Goal: Communication & Community: Ask a question

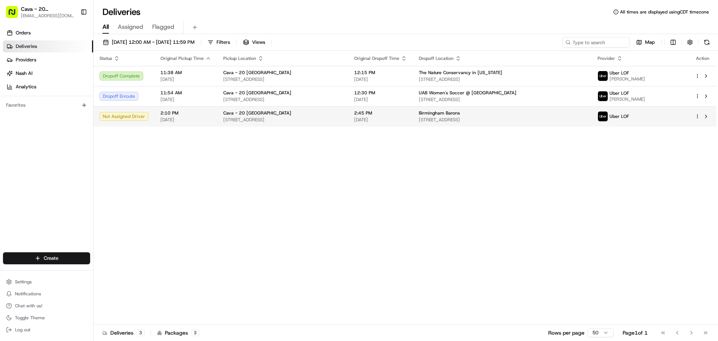
click at [342, 117] on span "[STREET_ADDRESS]" at bounding box center [282, 120] width 119 height 6
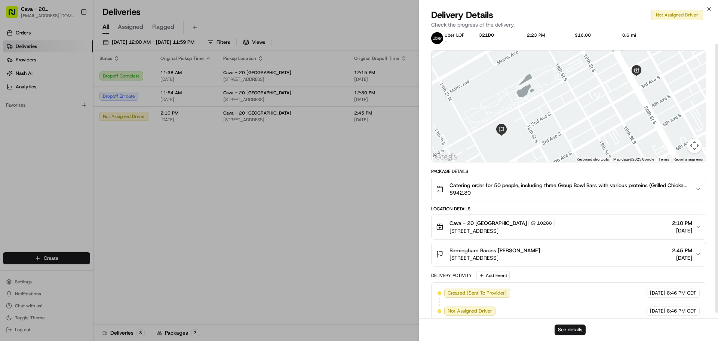
scroll to position [19, 0]
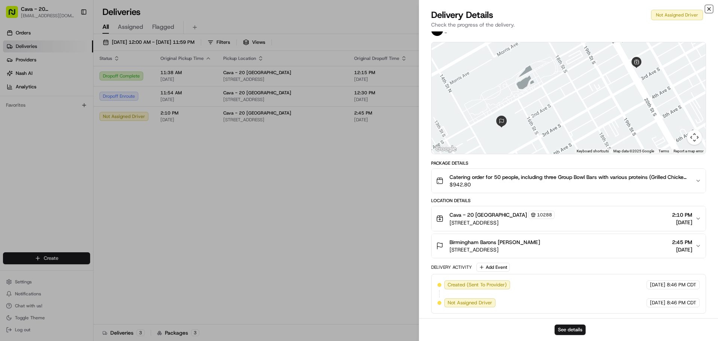
click at [711, 9] on icon "button" at bounding box center [709, 9] width 6 height 6
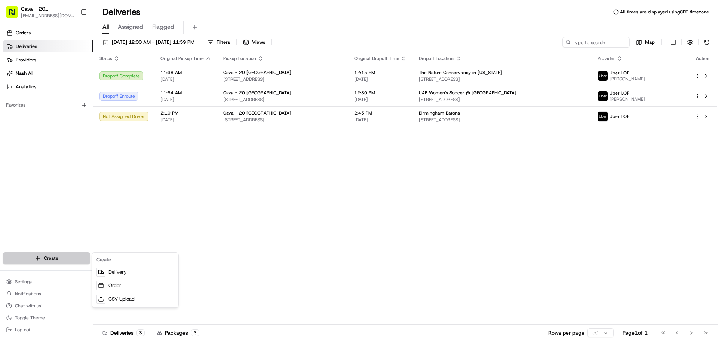
click at [46, 254] on html "Cava - 20 Midtown [EMAIL_ADDRESS][DOMAIN_NAME] Toggle Sidebar Orders Deliveries…" at bounding box center [359, 170] width 718 height 341
click at [46, 302] on html "Cava - 20 Midtown [EMAIL_ADDRESS][DOMAIN_NAME] Toggle Sidebar Orders Deliveries…" at bounding box center [359, 170] width 718 height 341
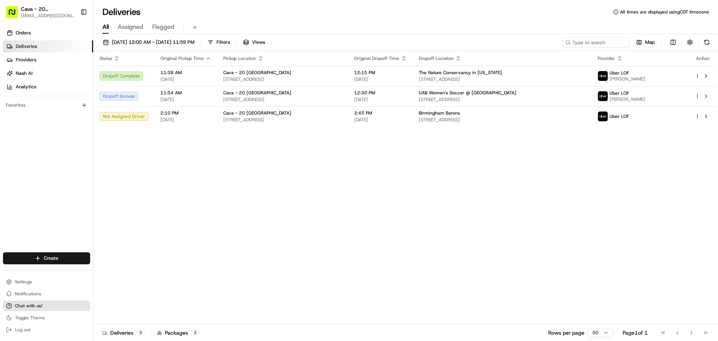
click at [39, 303] on span "Chat with us!" at bounding box center [28, 306] width 27 height 6
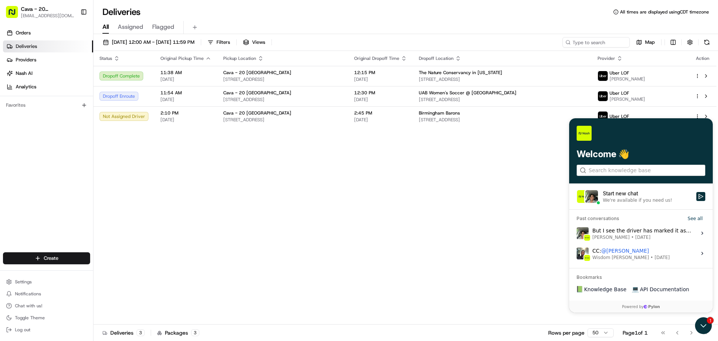
click at [633, 197] on div "We're available if you need us!" at bounding box center [637, 200] width 69 height 6
click at [697, 197] on button "Start new chat We're available if you need us!" at bounding box center [701, 196] width 9 height 9
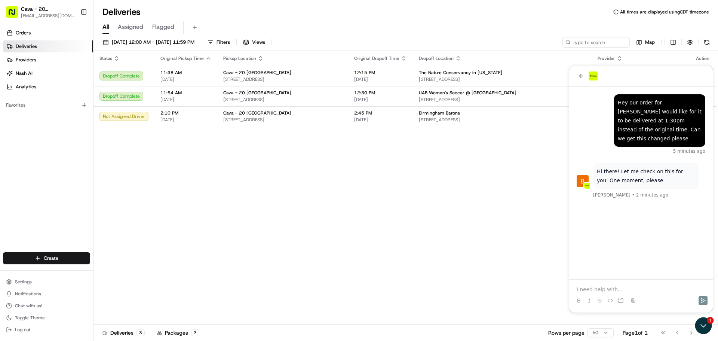
click at [636, 285] on p at bounding box center [641, 288] width 129 height 7
click at [611, 284] on div at bounding box center [641, 293] width 138 height 28
click at [612, 288] on p at bounding box center [641, 288] width 129 height 7
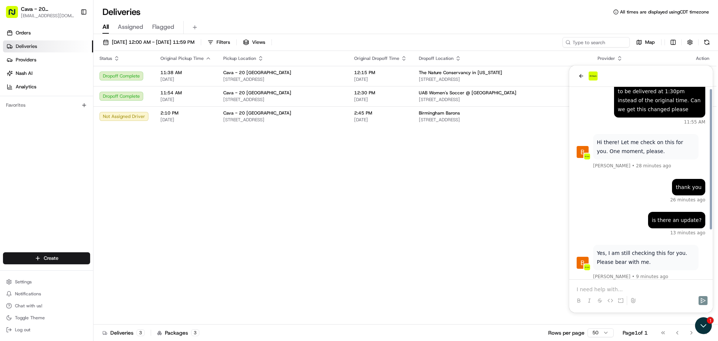
scroll to position [65, 0]
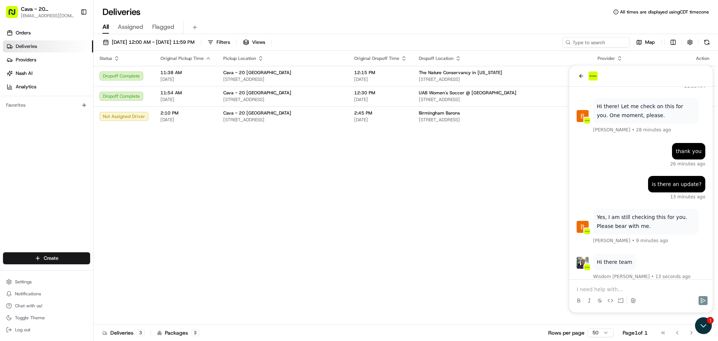
click at [596, 288] on p at bounding box center [641, 288] width 129 height 7
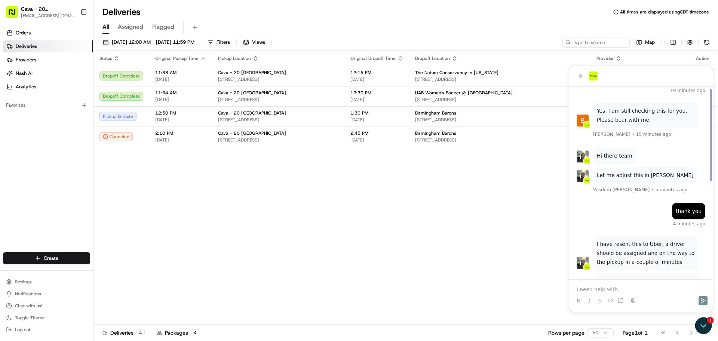
scroll to position [200, 0]
